Goal: Feedback & Contribution: Contribute content

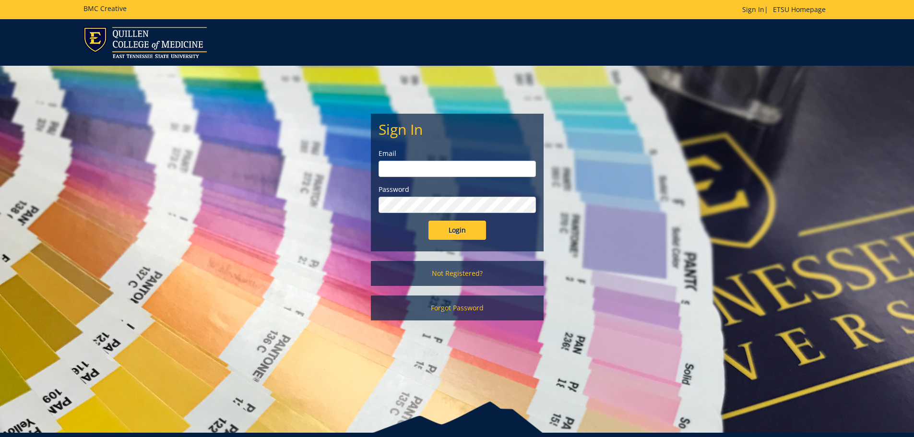
click at [487, 171] on input "email" at bounding box center [457, 169] width 157 height 16
type input "[EMAIL_ADDRESS][DOMAIN_NAME]"
click at [429, 221] on input "Login" at bounding box center [458, 230] width 58 height 19
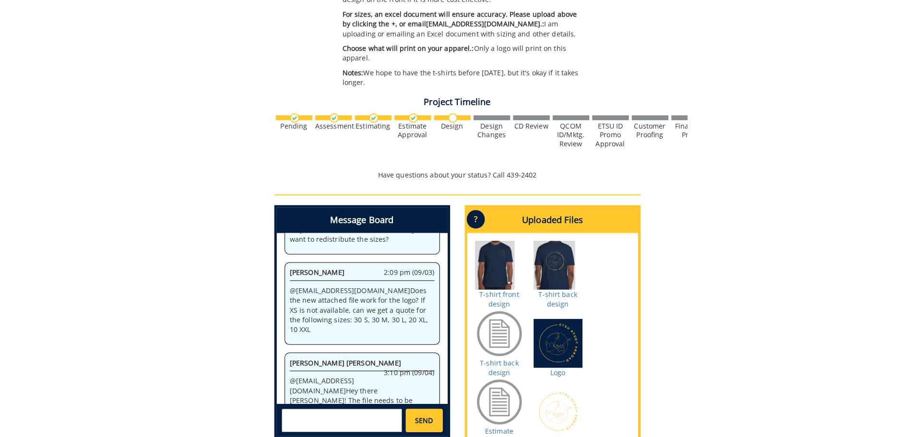
scroll to position [516, 0]
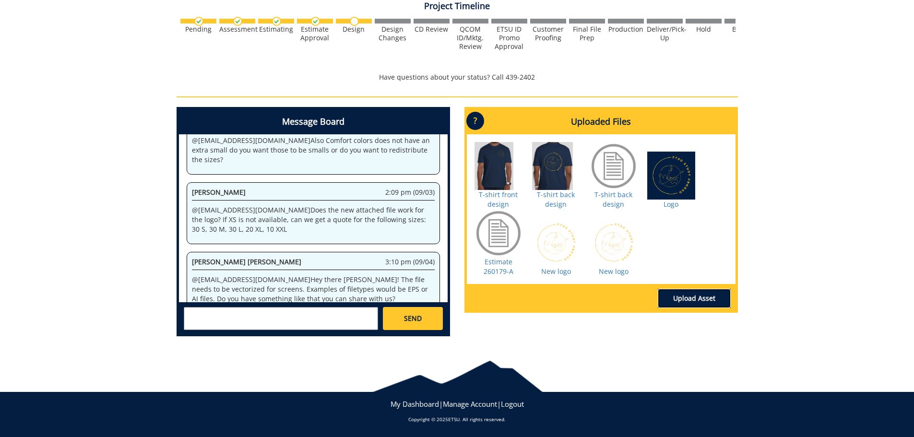
click at [674, 301] on link "Upload Asset" at bounding box center [694, 298] width 73 height 19
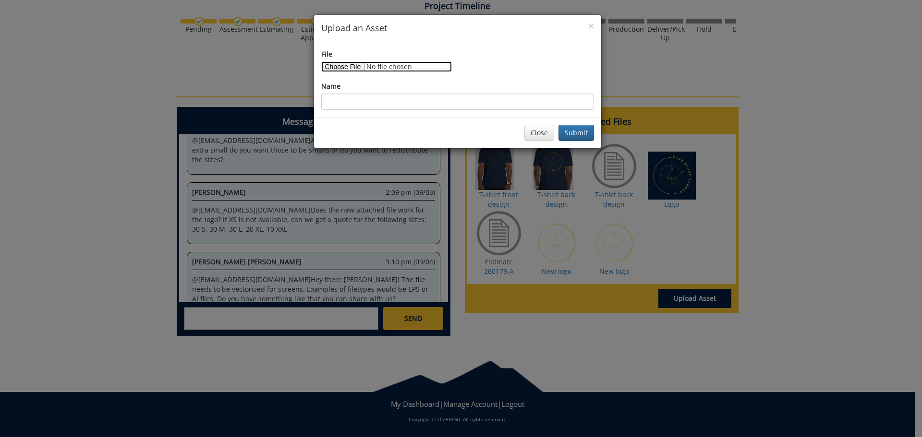
click at [351, 69] on input "File" at bounding box center [386, 66] width 131 height 11
type input "C:\fakepath\Ed Abroad Logo 3.eps"
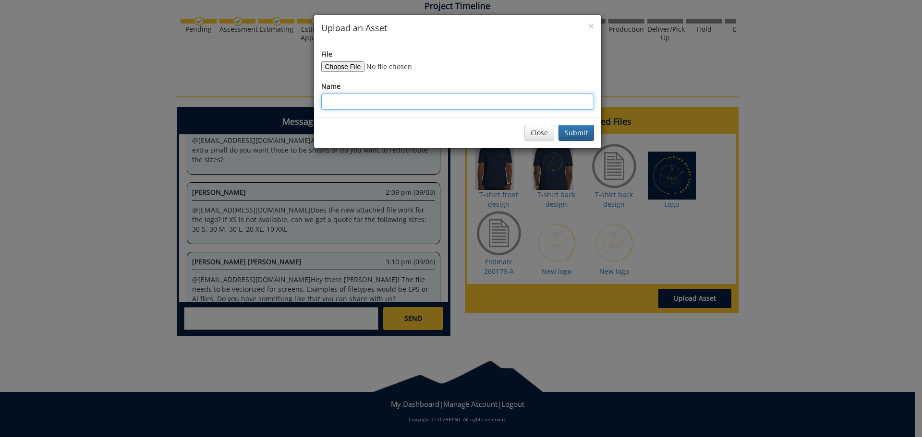
click at [371, 99] on input "Name" at bounding box center [457, 102] width 273 height 16
type input "EPS Logo"
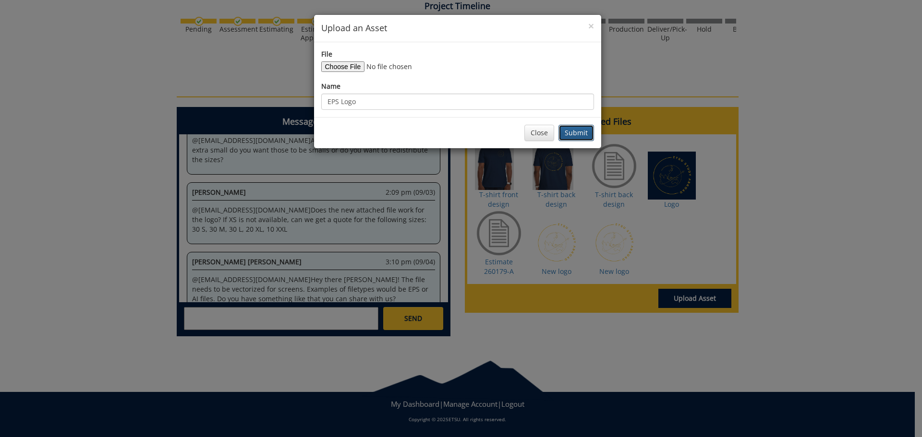
click at [580, 126] on button "Submit" at bounding box center [576, 133] width 36 height 16
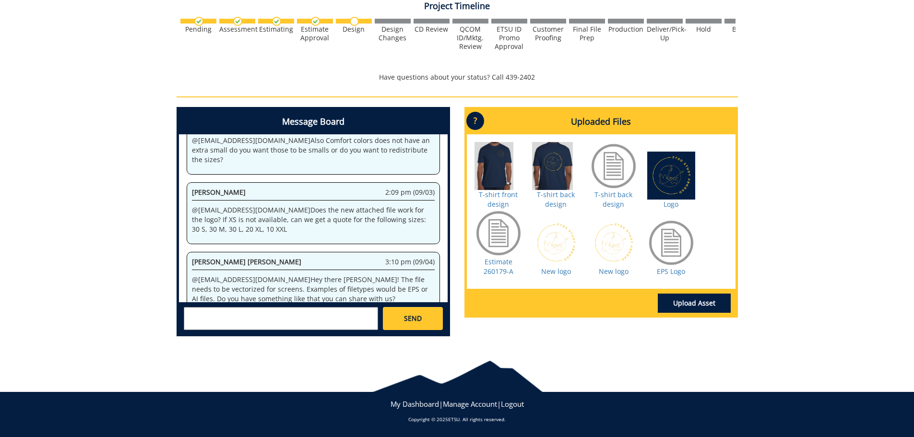
click at [325, 319] on textarea at bounding box center [281, 318] width 194 height 23
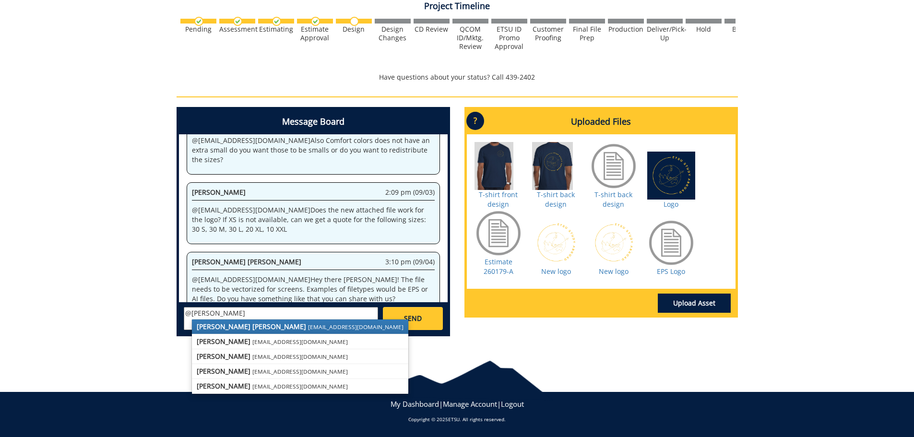
click at [308, 331] on small "[EMAIL_ADDRESS][DOMAIN_NAME]" at bounding box center [356, 327] width 96 height 8
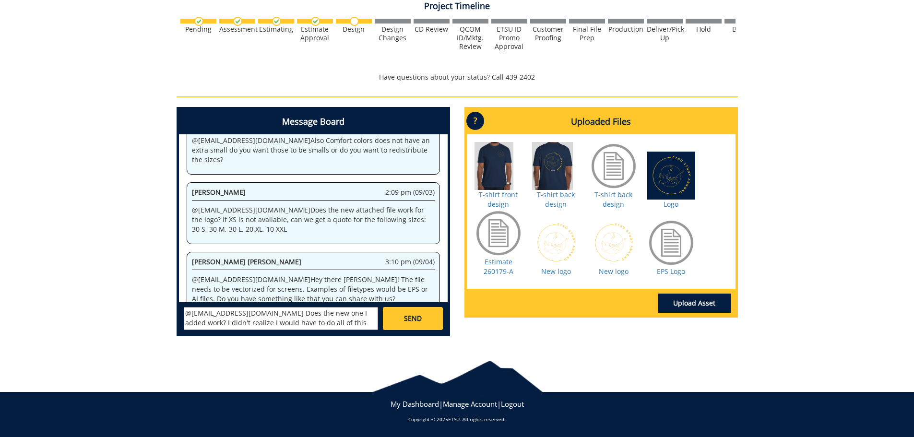
scroll to position [18, 0]
click at [211, 314] on textarea "@[EMAIL_ADDRESS][DOMAIN_NAME] Does the new one I added work? I didn't realize I…" at bounding box center [281, 318] width 194 height 23
type textarea "@[EMAIL_ADDRESS][DOMAIN_NAME] Does the new one I added work? I didn't realize I…"
click at [408, 315] on span "SEND" at bounding box center [413, 319] width 18 height 10
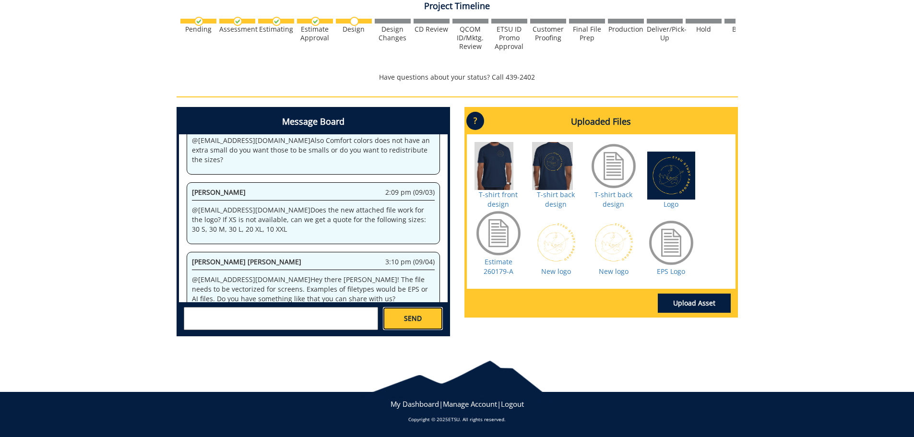
scroll to position [586, 0]
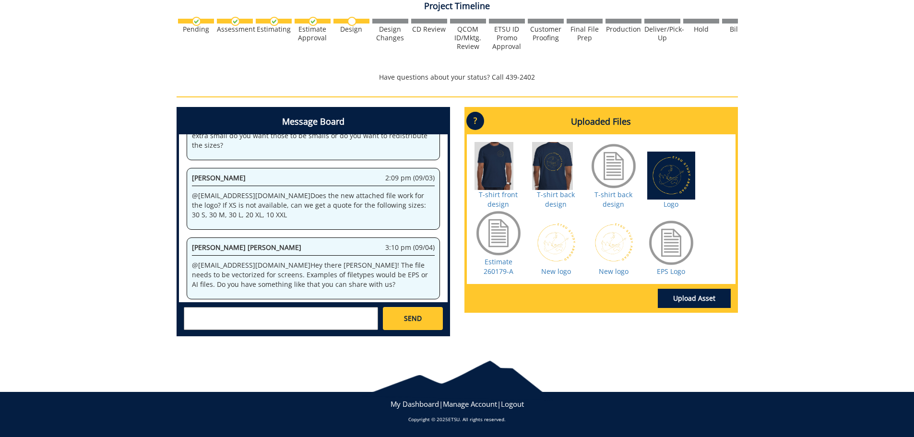
scroll to position [675, 0]
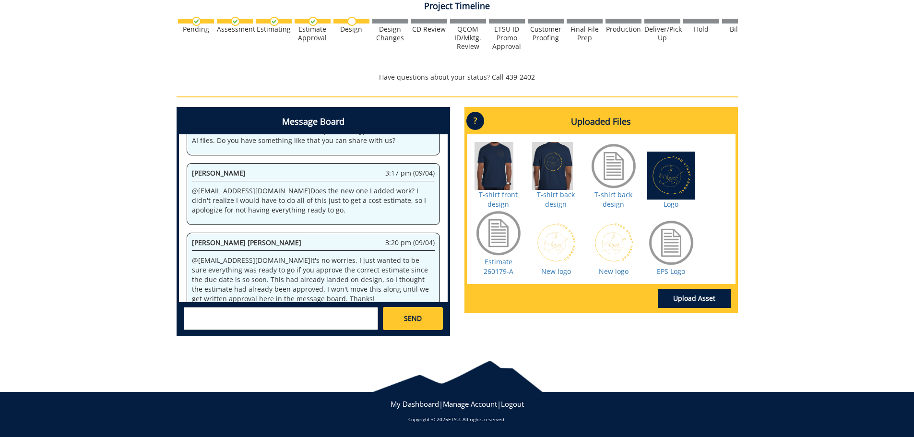
click at [305, 317] on textarea at bounding box center [281, 318] width 194 height 23
type textarea "@campbelltc@etsu.edu Ah, gotcha. I haven't received an estimate yet, so I defin…"
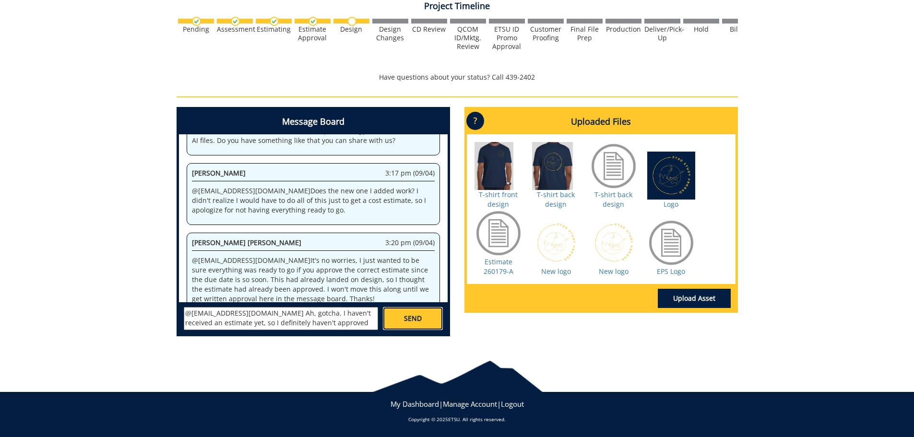
click at [406, 321] on span "SEND" at bounding box center [413, 319] width 18 height 10
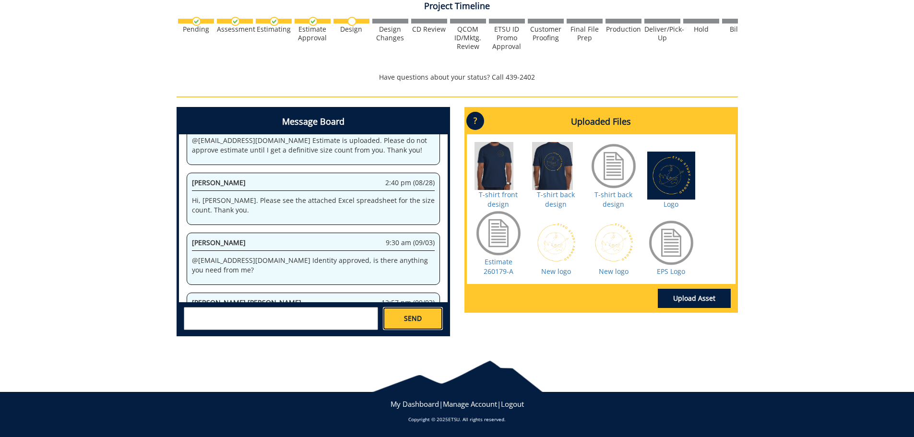
scroll to position [1997, 0]
